Goal: Check status: Check status

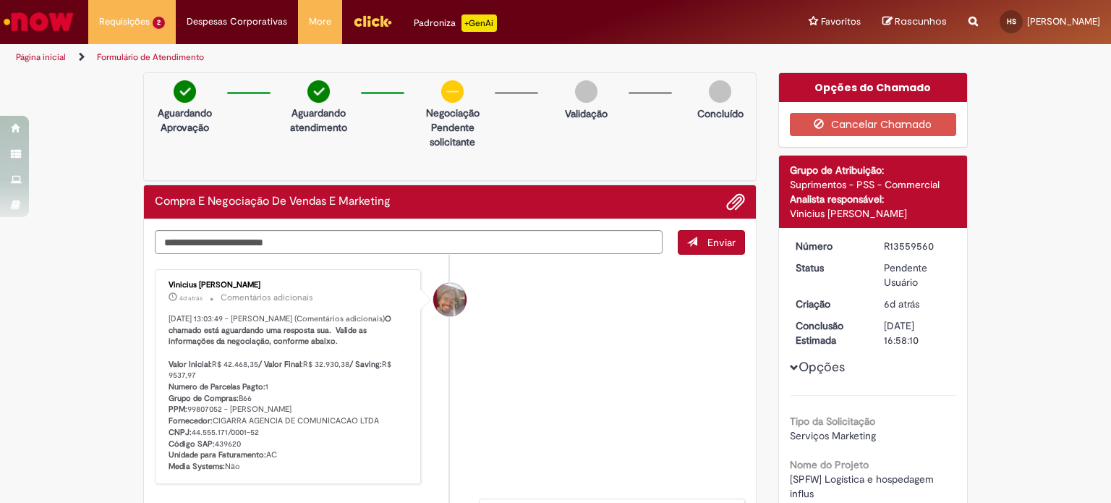
click at [587, 378] on li "Vinicius Rafael De Souza 4d atrás 4 dias atrás Comentários adicionais 25/09/202…" at bounding box center [450, 376] width 590 height 215
click at [315, 370] on p "25/09/2025 13:03:49 - Vinicius Rafael De Souza (Comentários adicionais) O chama…" at bounding box center [289, 392] width 241 height 159
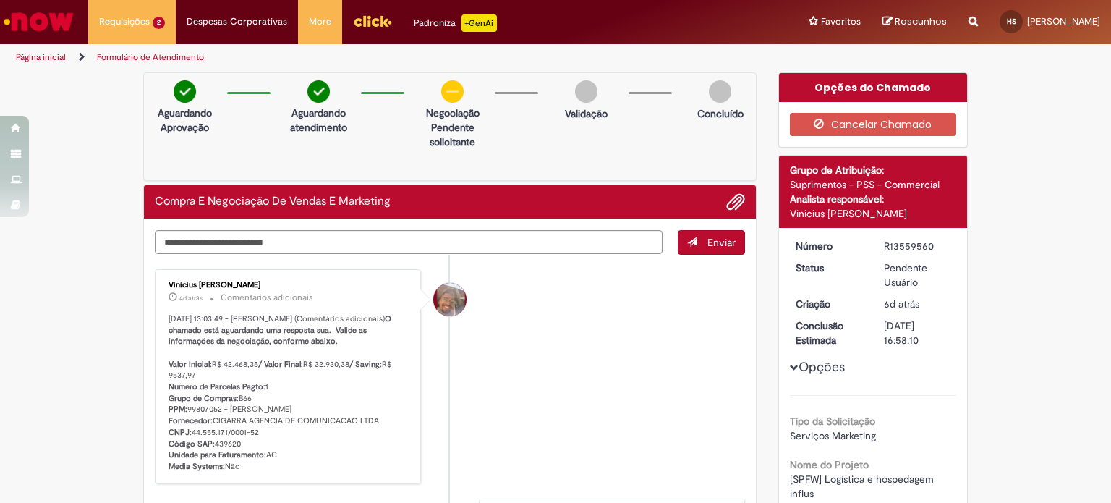
click at [376, 222] on div "Enviar Vinicius Rafael De Souza 4d atrás 4 dias atrás Comentários adicionais 25…" at bounding box center [450, 483] width 612 height 529
click at [376, 246] on textarea "Digite sua mensagem aqui..." at bounding box center [409, 242] width 508 height 25
type textarea "**********"
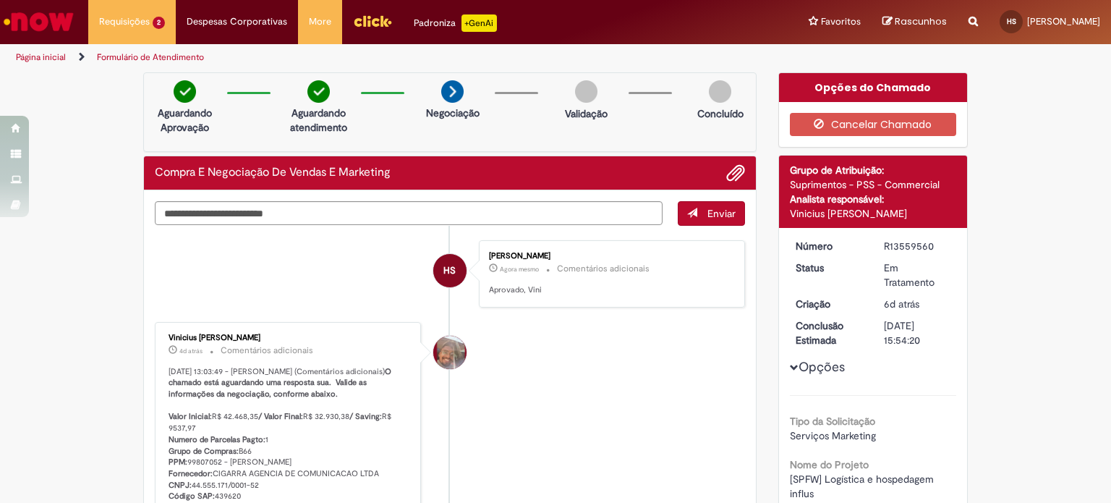
click at [169, 177] on h2 "Compra E Negociação De Vendas E Marketing" at bounding box center [273, 172] width 236 height 13
click at [194, 216] on textarea "Digite sua mensagem aqui..." at bounding box center [409, 213] width 508 height 25
type textarea "**********"
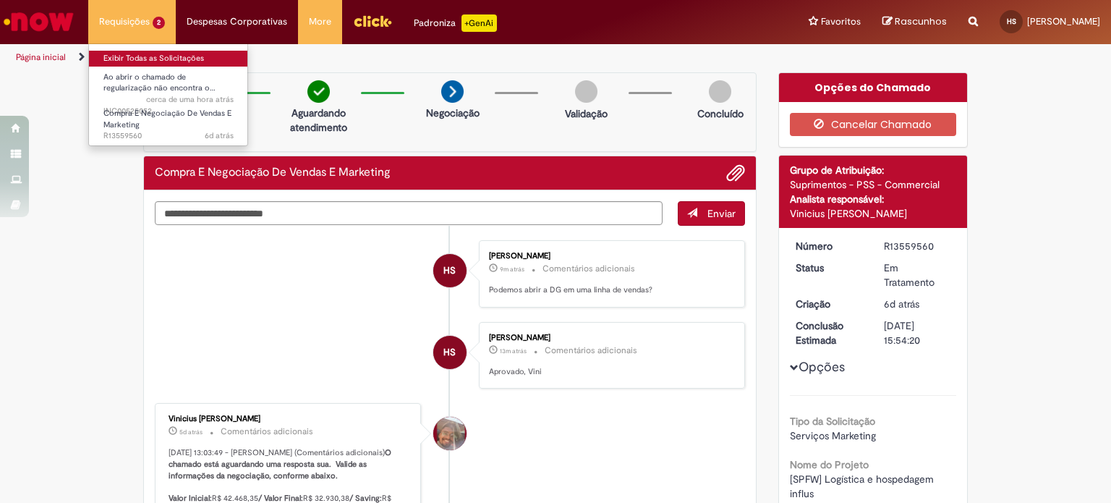
click at [177, 54] on link "Exibir Todas as Solicitações" at bounding box center [168, 59] width 159 height 16
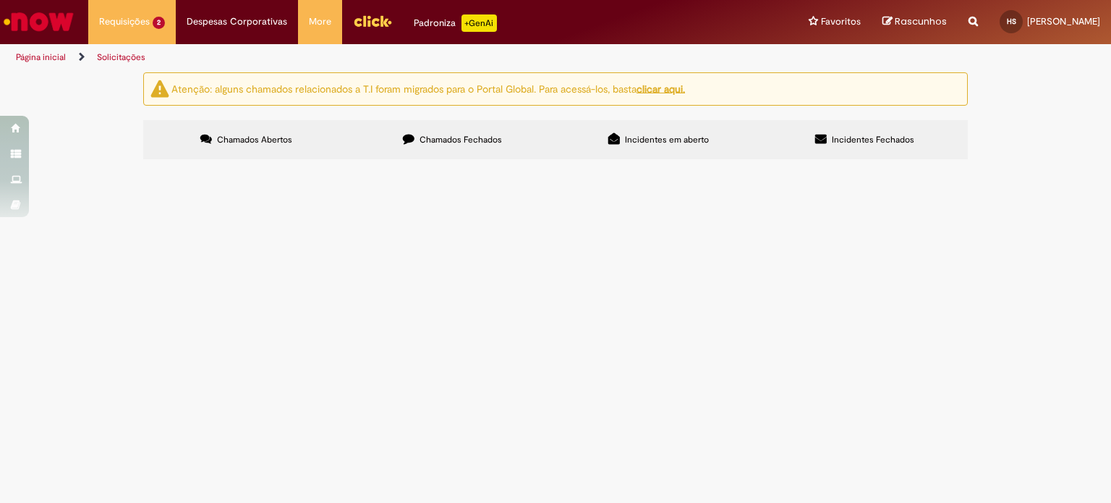
click at [806, 388] on main "Solicitações Atenção: alguns chamados relacionados a T.I foram migrados para o …" at bounding box center [555, 287] width 1111 height 431
click at [746, 426] on main "Solicitações Atenção: alguns chamados relacionados a T.I foram migrados para o …" at bounding box center [555, 287] width 1111 height 431
click at [554, 380] on main "Solicitações Atenção: alguns chamados relacionados a T.I foram migrados para o …" at bounding box center [555, 287] width 1111 height 431
click at [443, 352] on main "Solicitações Atenção: alguns chamados relacionados a T.I foram migrados para o …" at bounding box center [555, 287] width 1111 height 431
click at [535, 366] on main "Solicitações Atenção: alguns chamados relacionados a T.I foram migrados para o …" at bounding box center [555, 287] width 1111 height 431
